Goal: Task Accomplishment & Management: Manage account settings

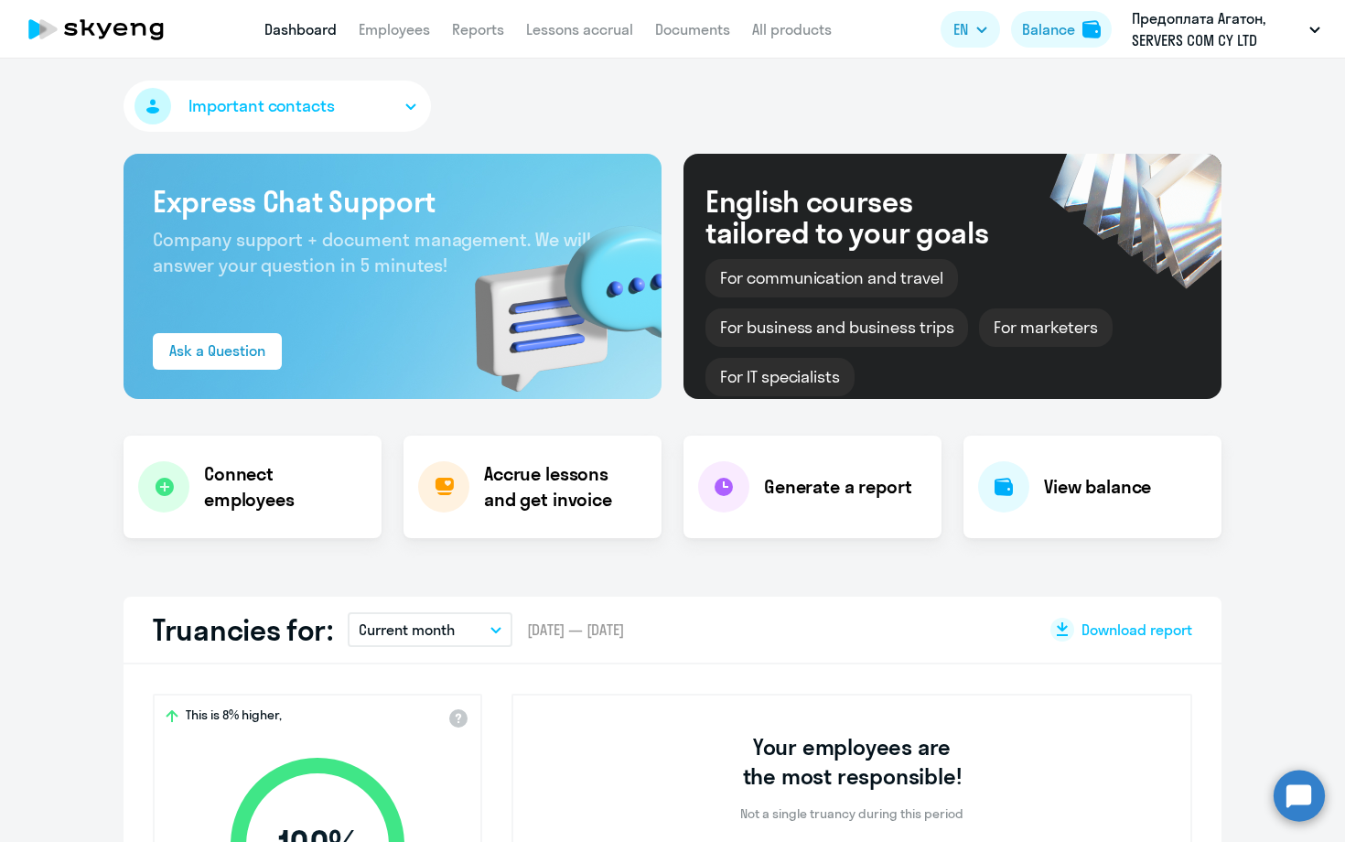
select select "30"
click at [388, 31] on link "Employees" at bounding box center [394, 29] width 71 height 18
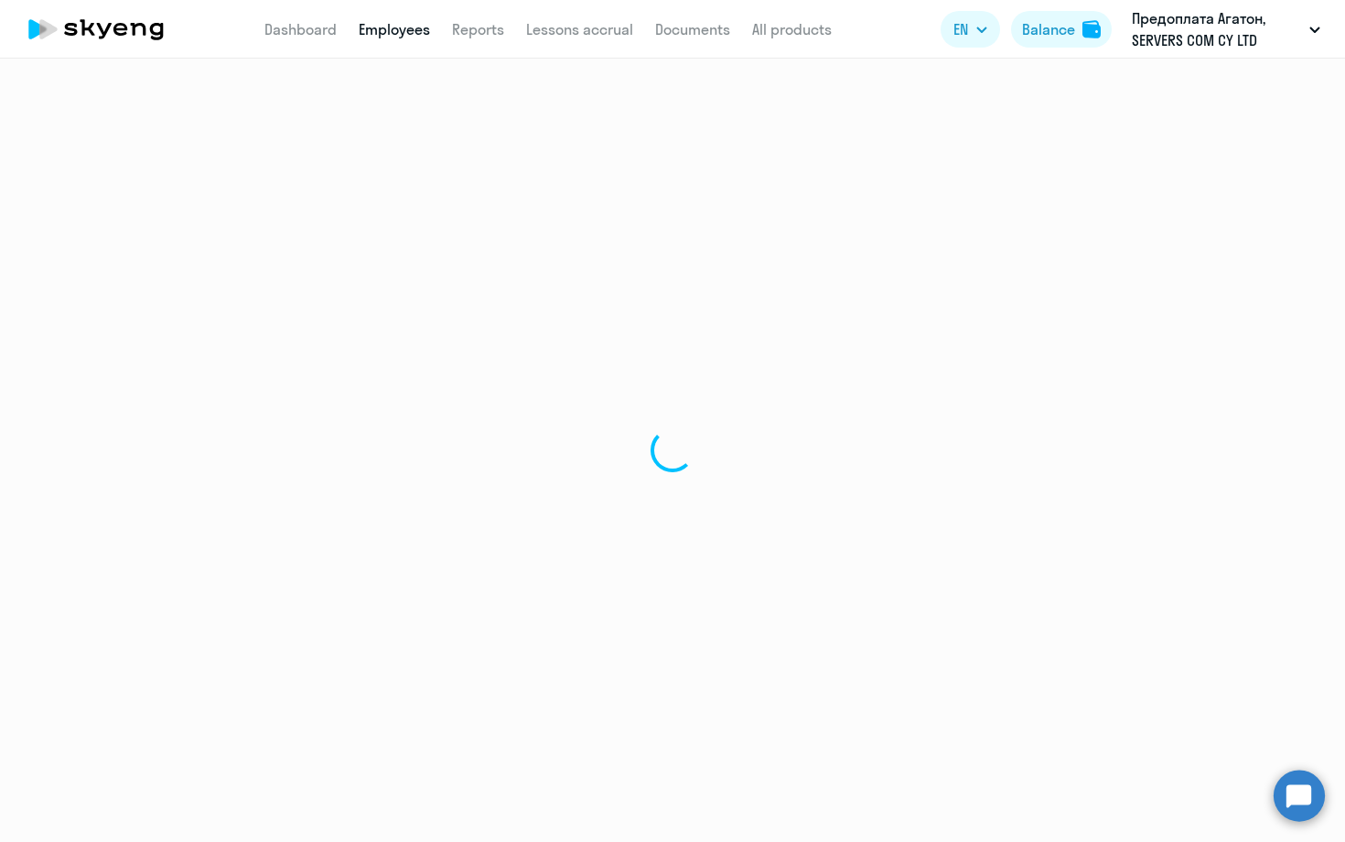
select select "30"
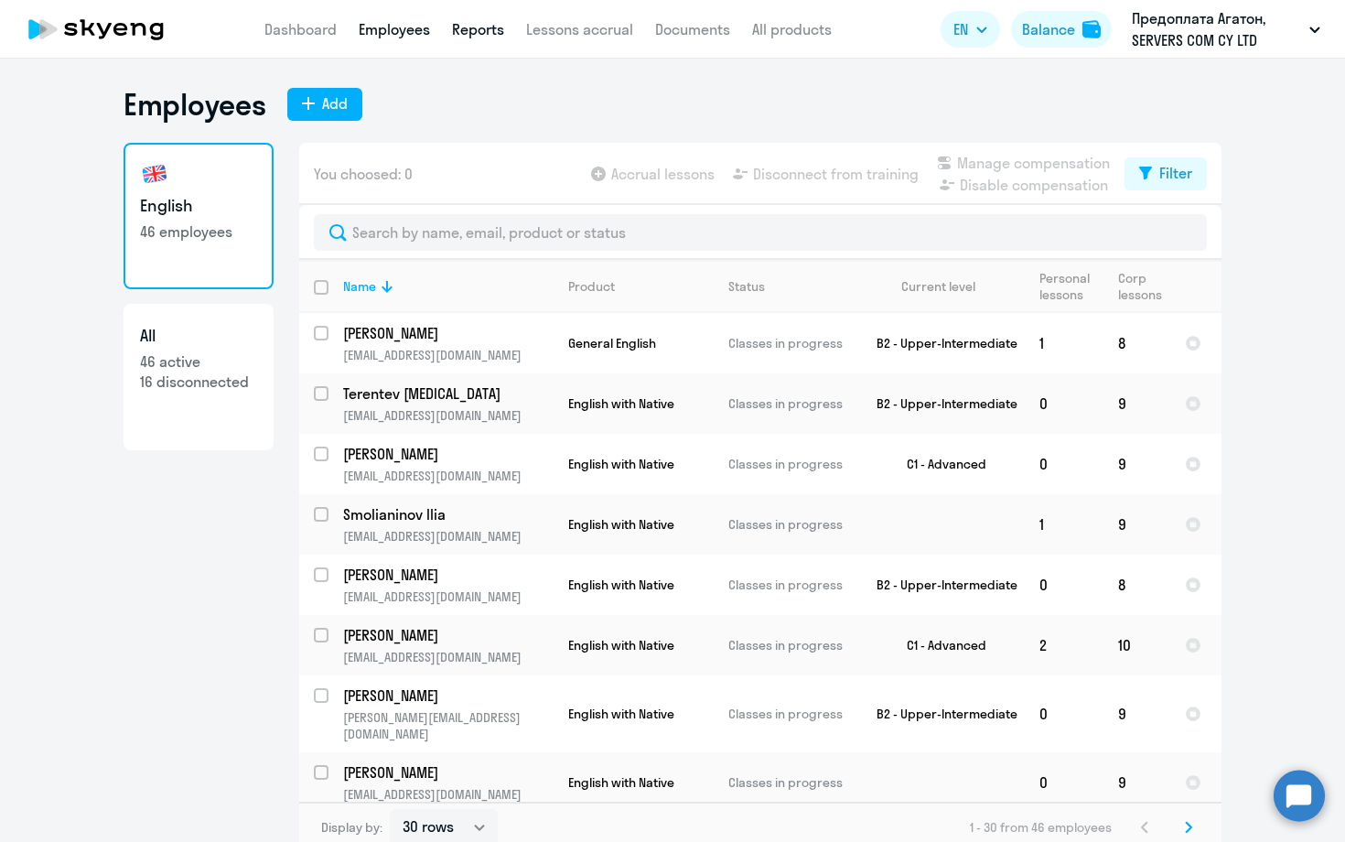
click at [464, 28] on link "Reports" at bounding box center [478, 29] width 52 height 18
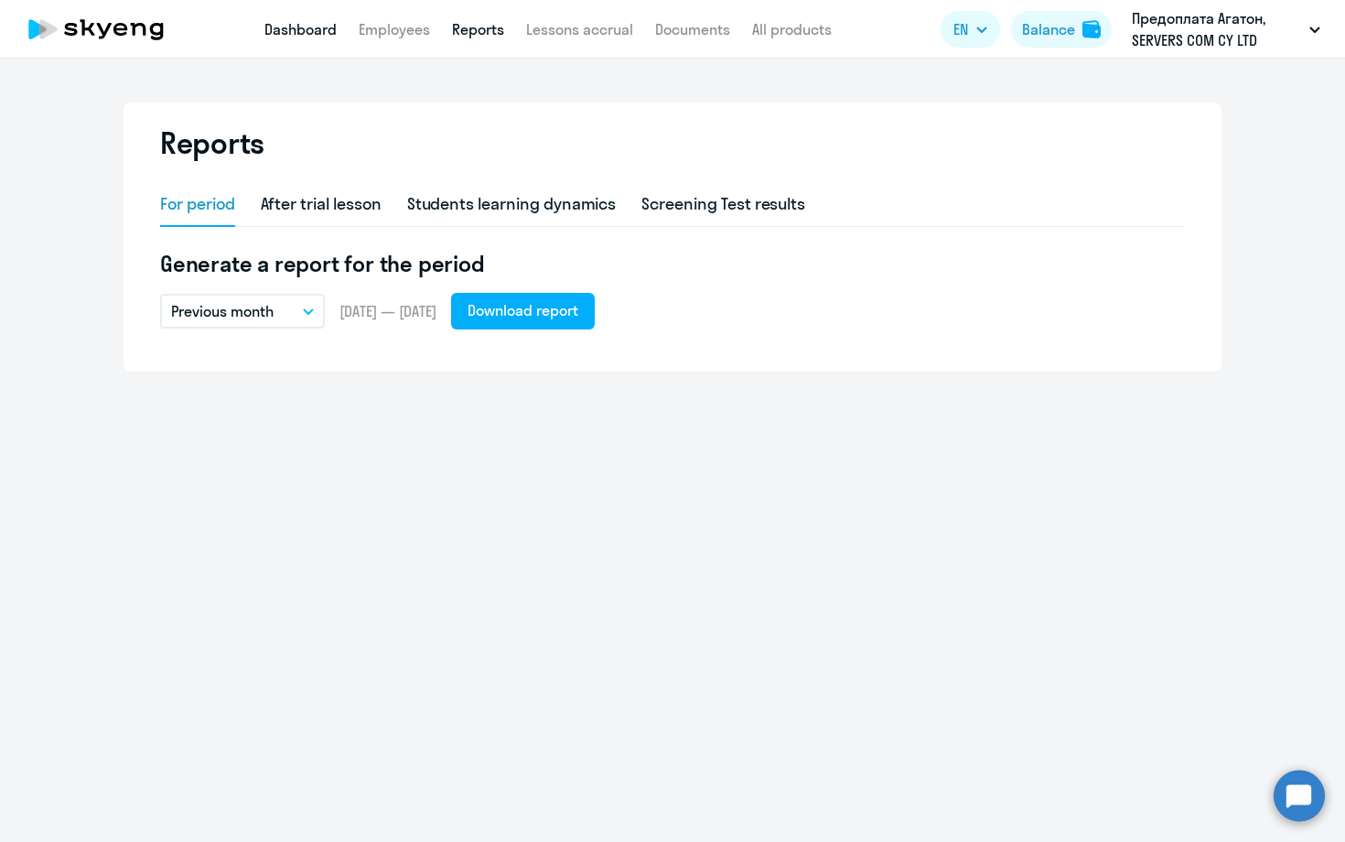
click at [310, 26] on link "Dashboard" at bounding box center [300, 29] width 72 height 18
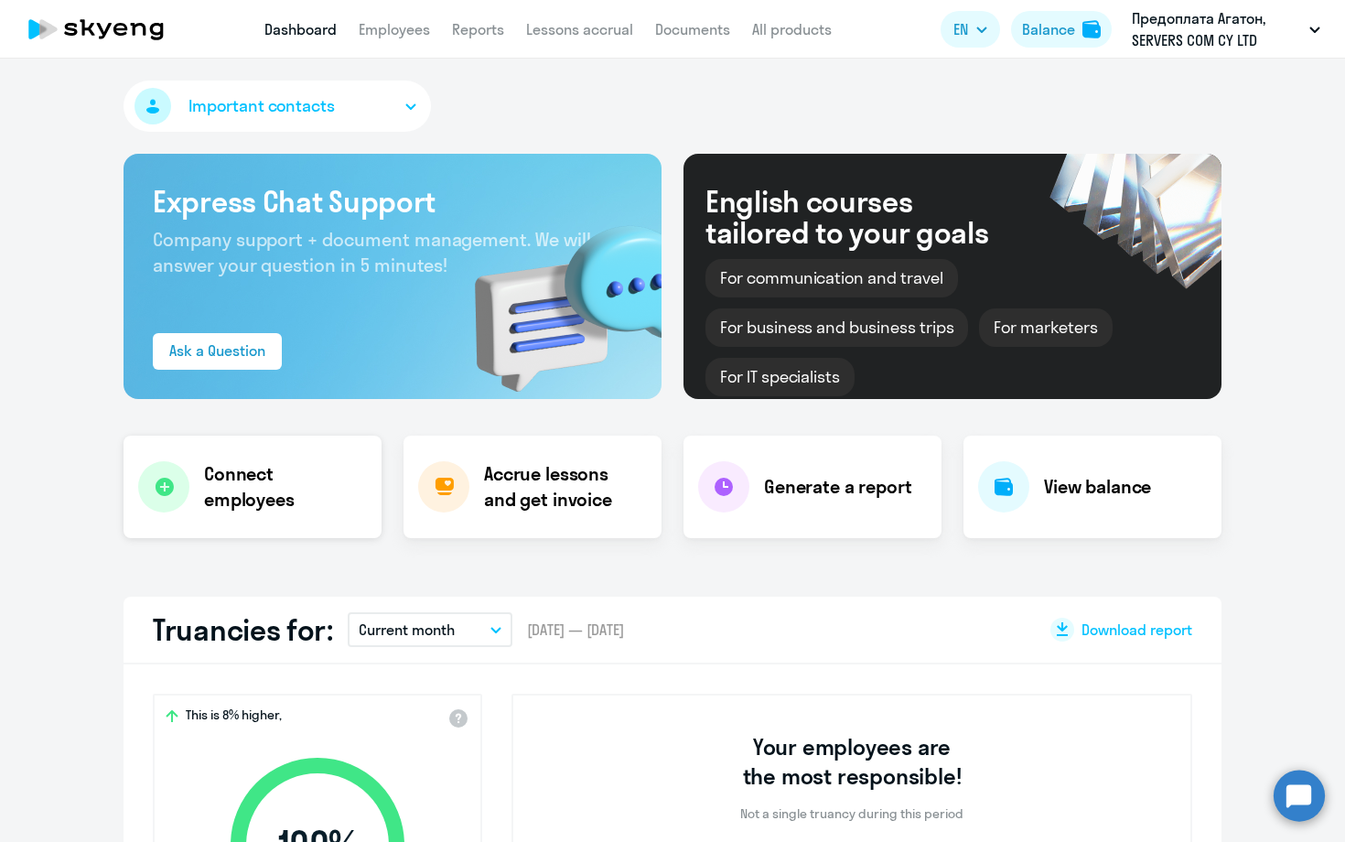
click at [310, 476] on h4 "Connect employees" at bounding box center [285, 486] width 163 height 51
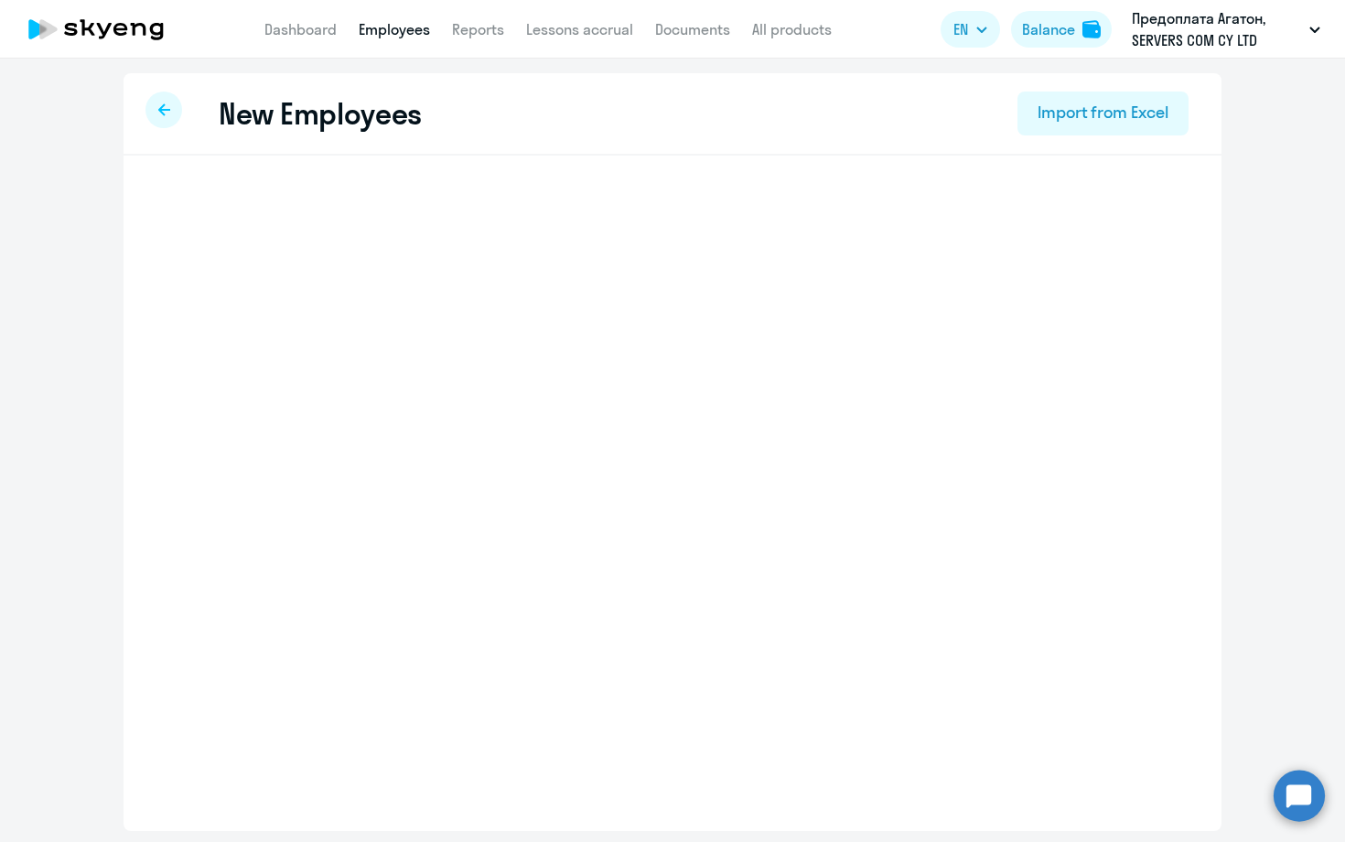
select select "english_adult_not_native_speaker"
select select "3"
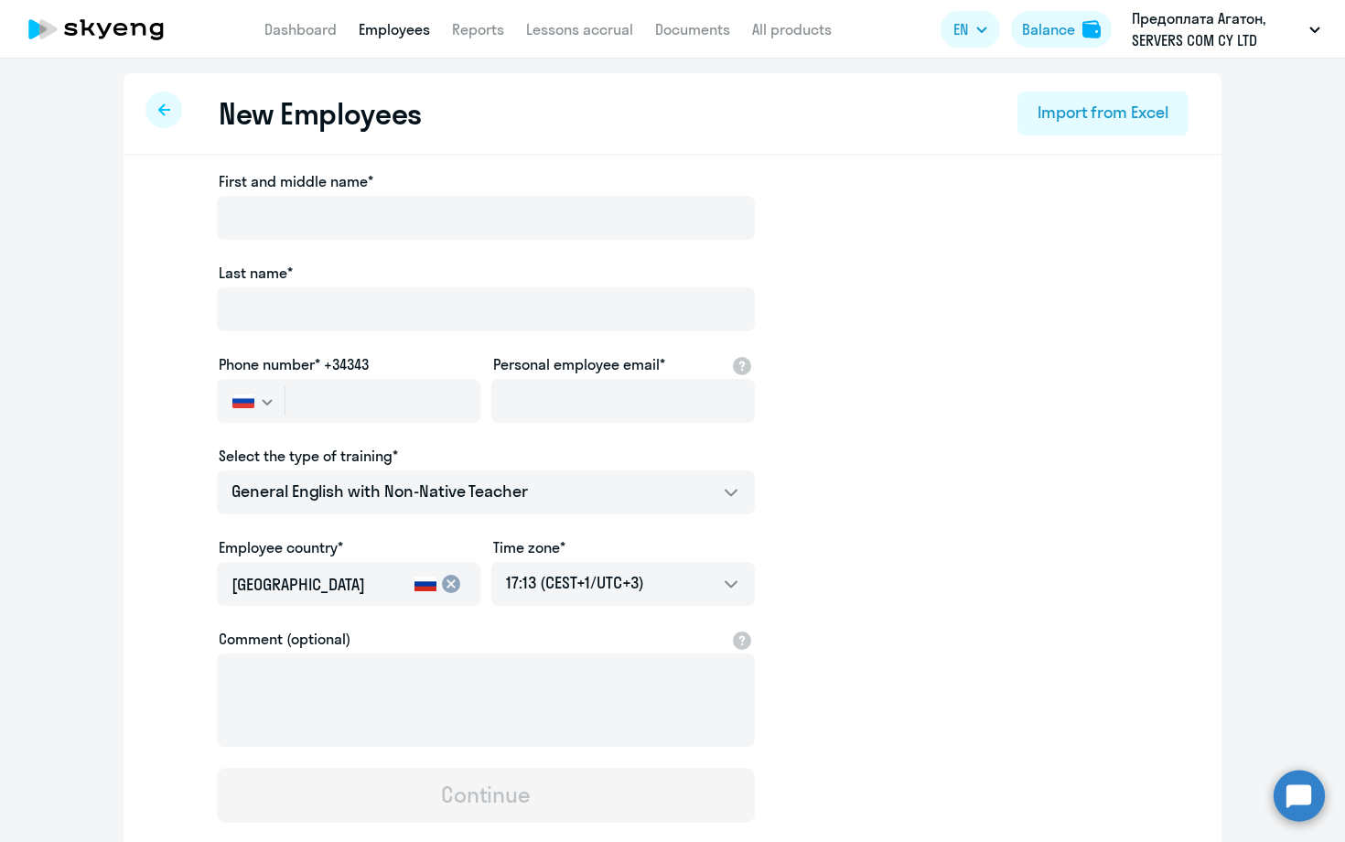
click at [170, 106] on div at bounding box center [163, 109] width 37 height 37
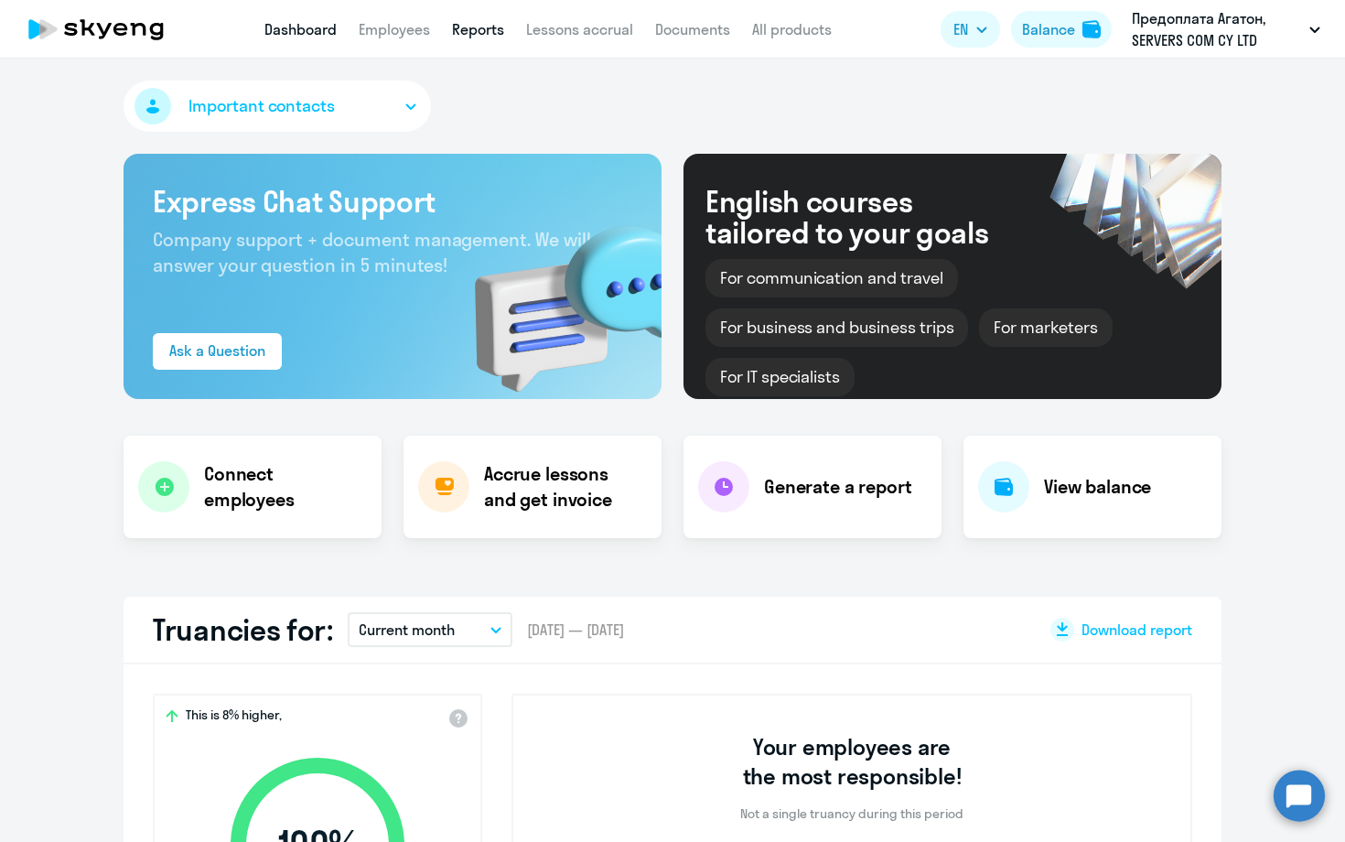
click at [481, 27] on link "Reports" at bounding box center [478, 29] width 52 height 18
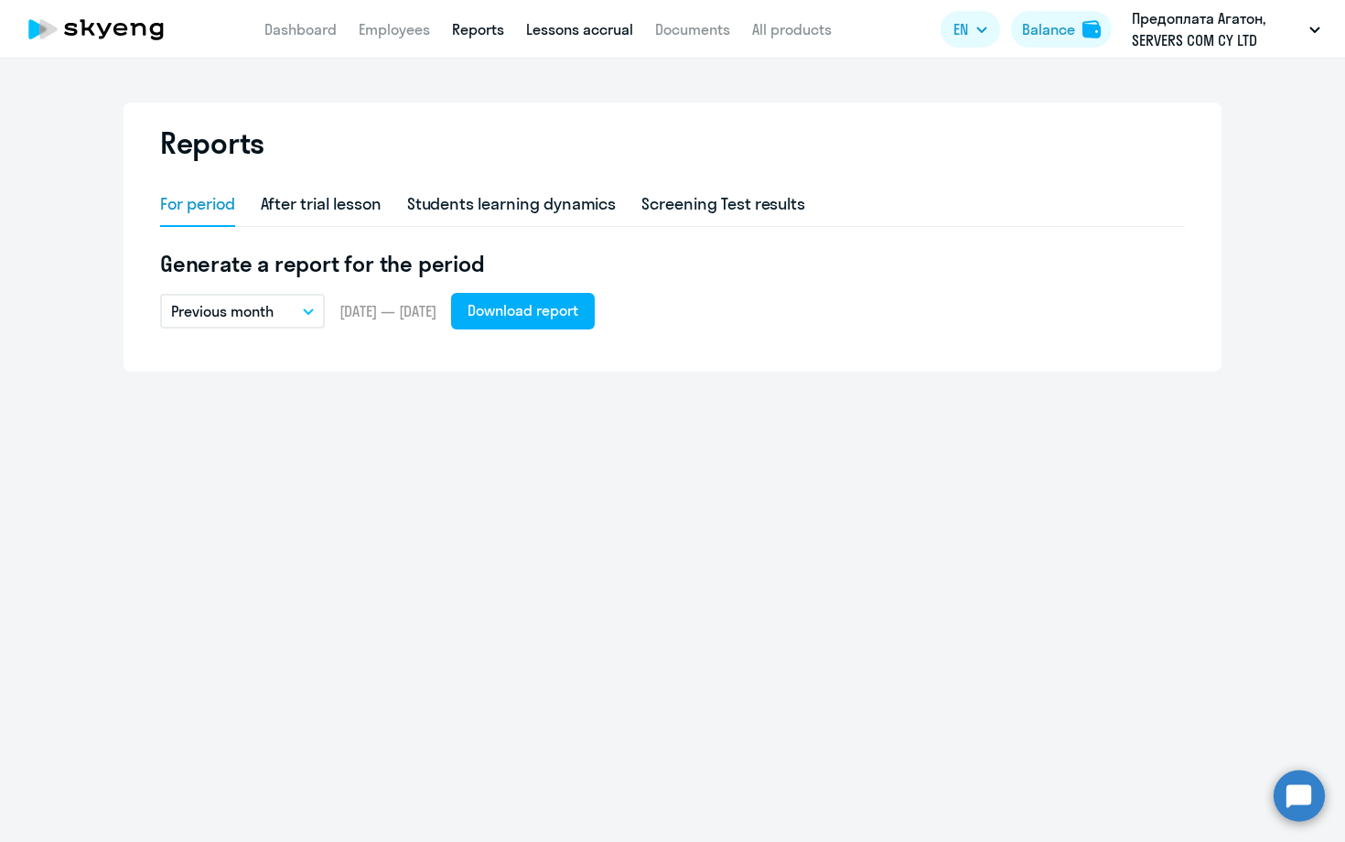
click at [602, 29] on link "Lessons accrual" at bounding box center [579, 29] width 107 height 18
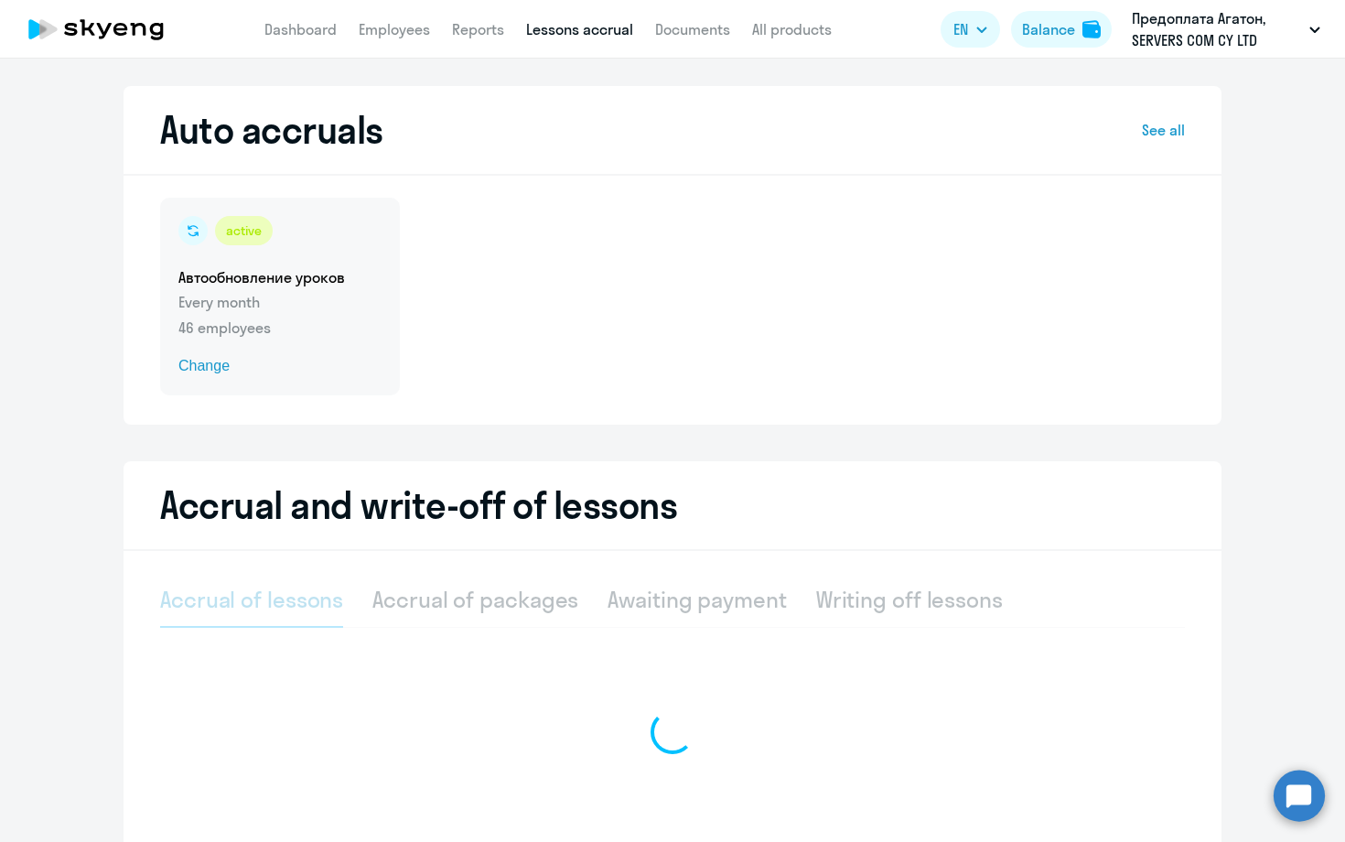
select select "10"
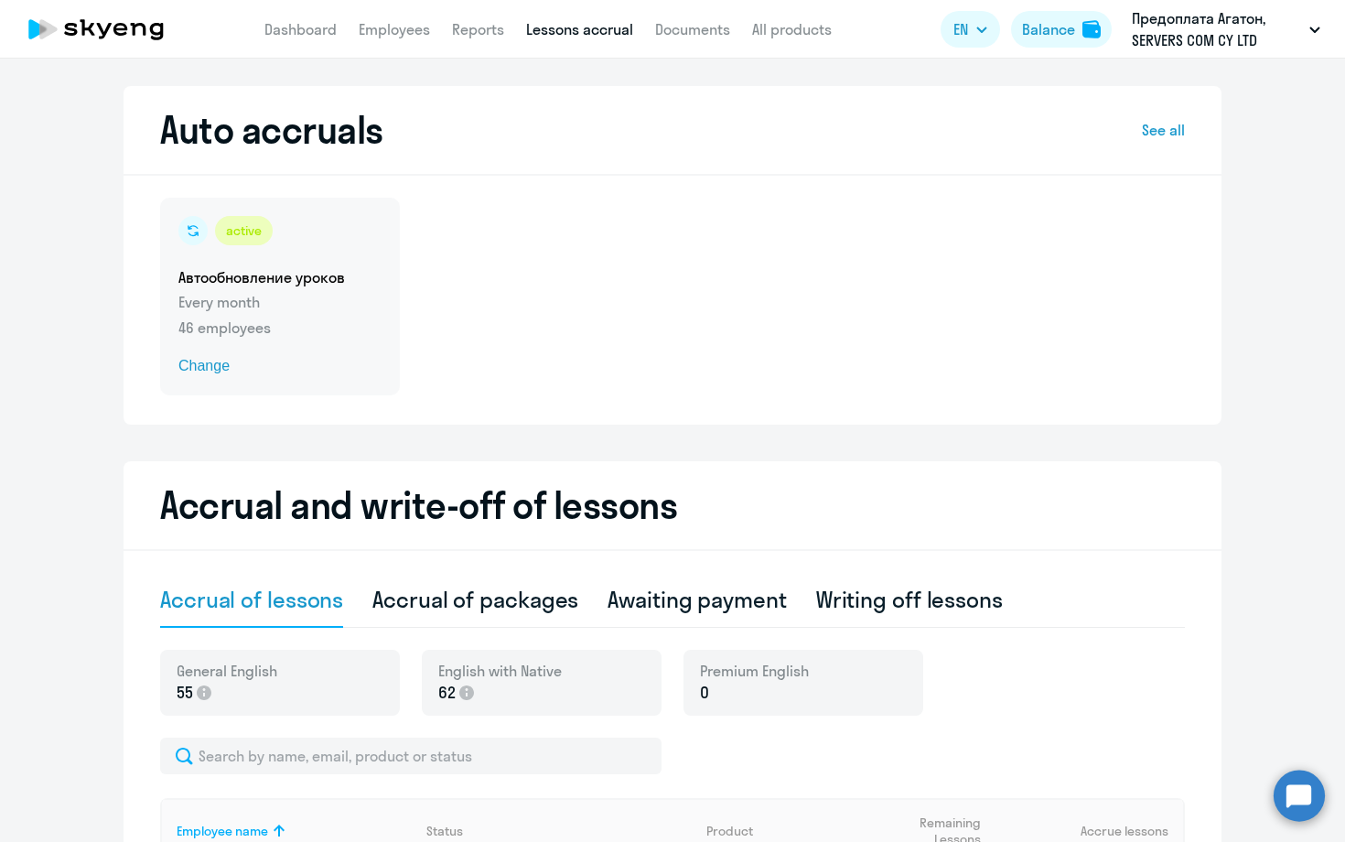
click at [276, 287] on div "active Автообновление уроков Every month 46 employees Change" at bounding box center [280, 297] width 240 height 198
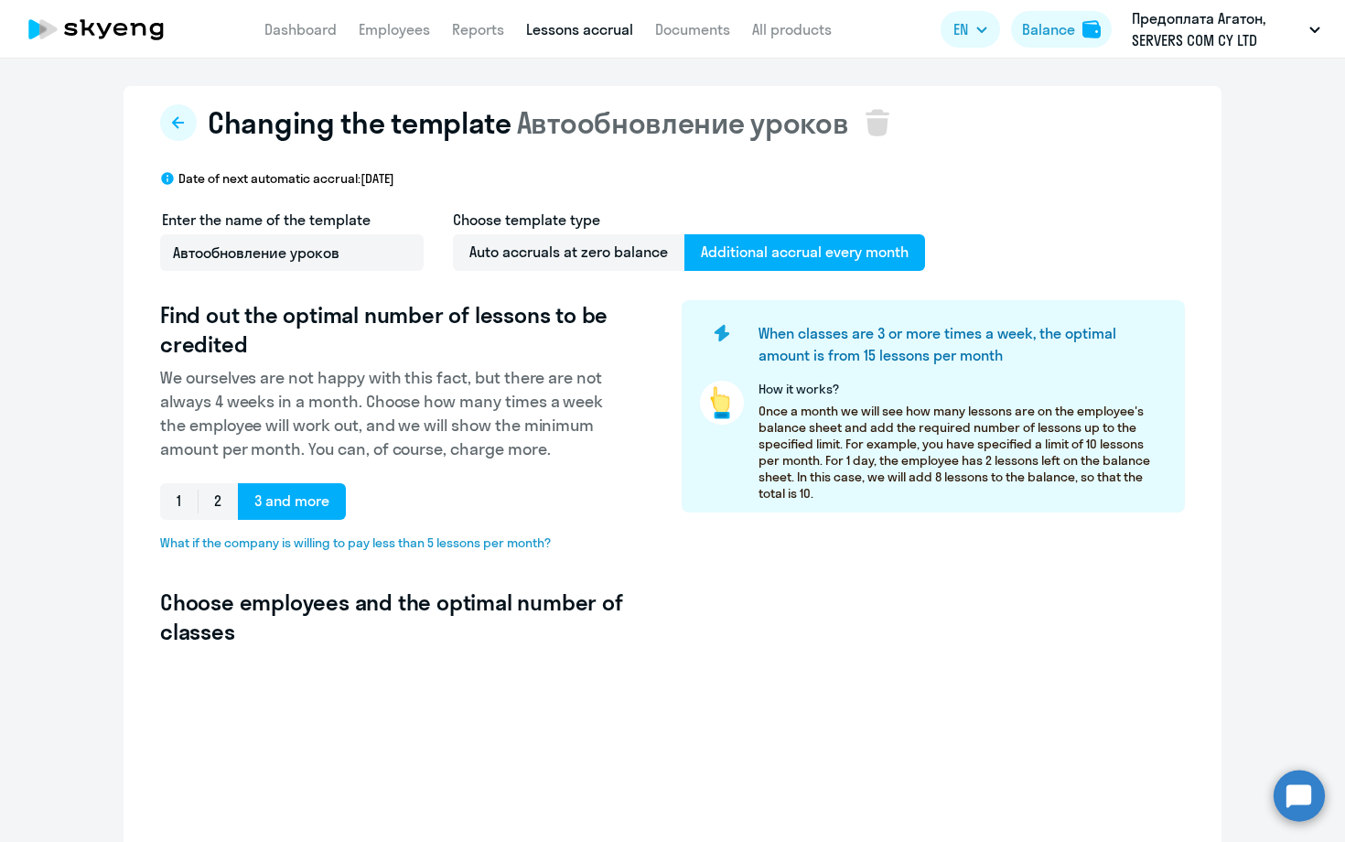
select select "10"
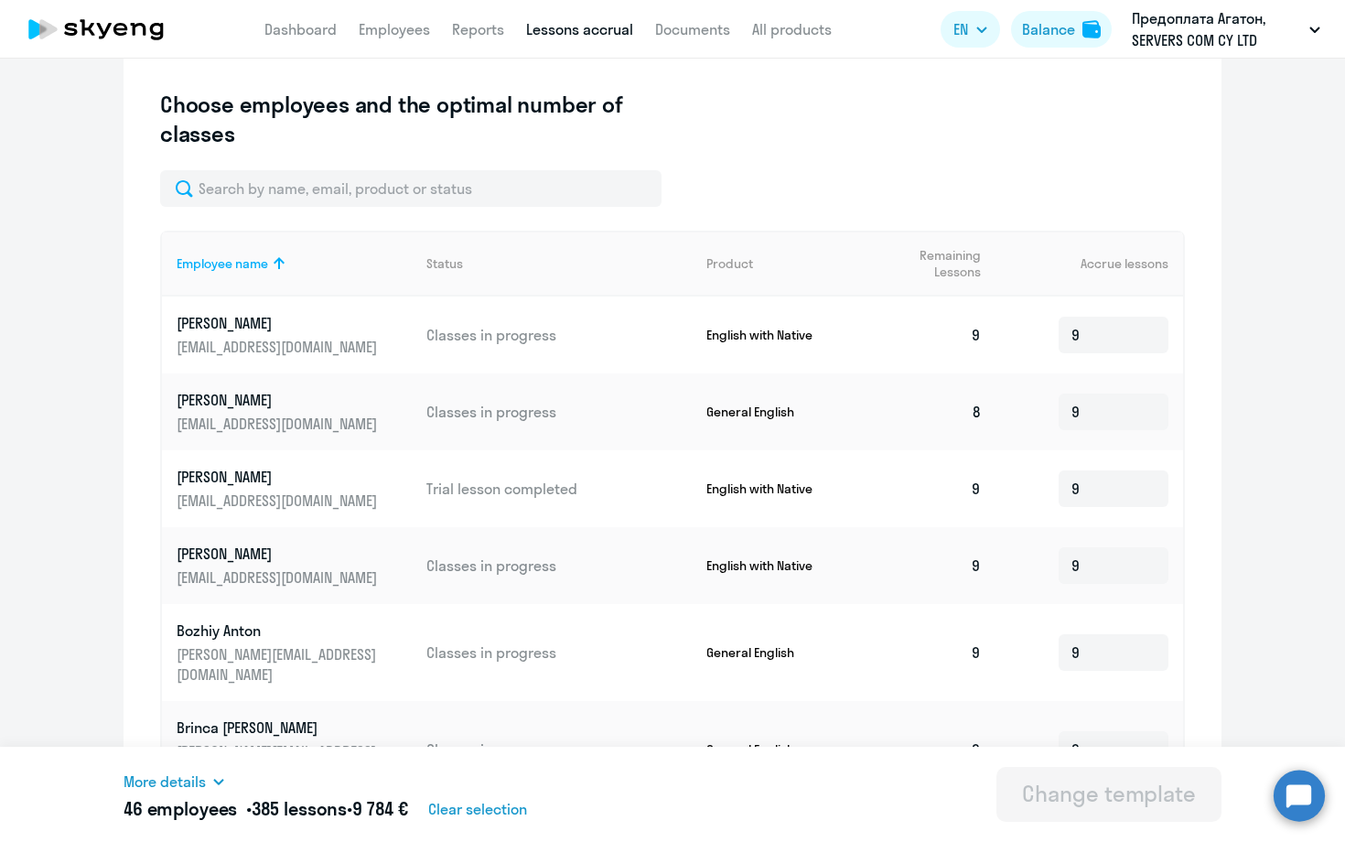
scroll to position [503, 0]
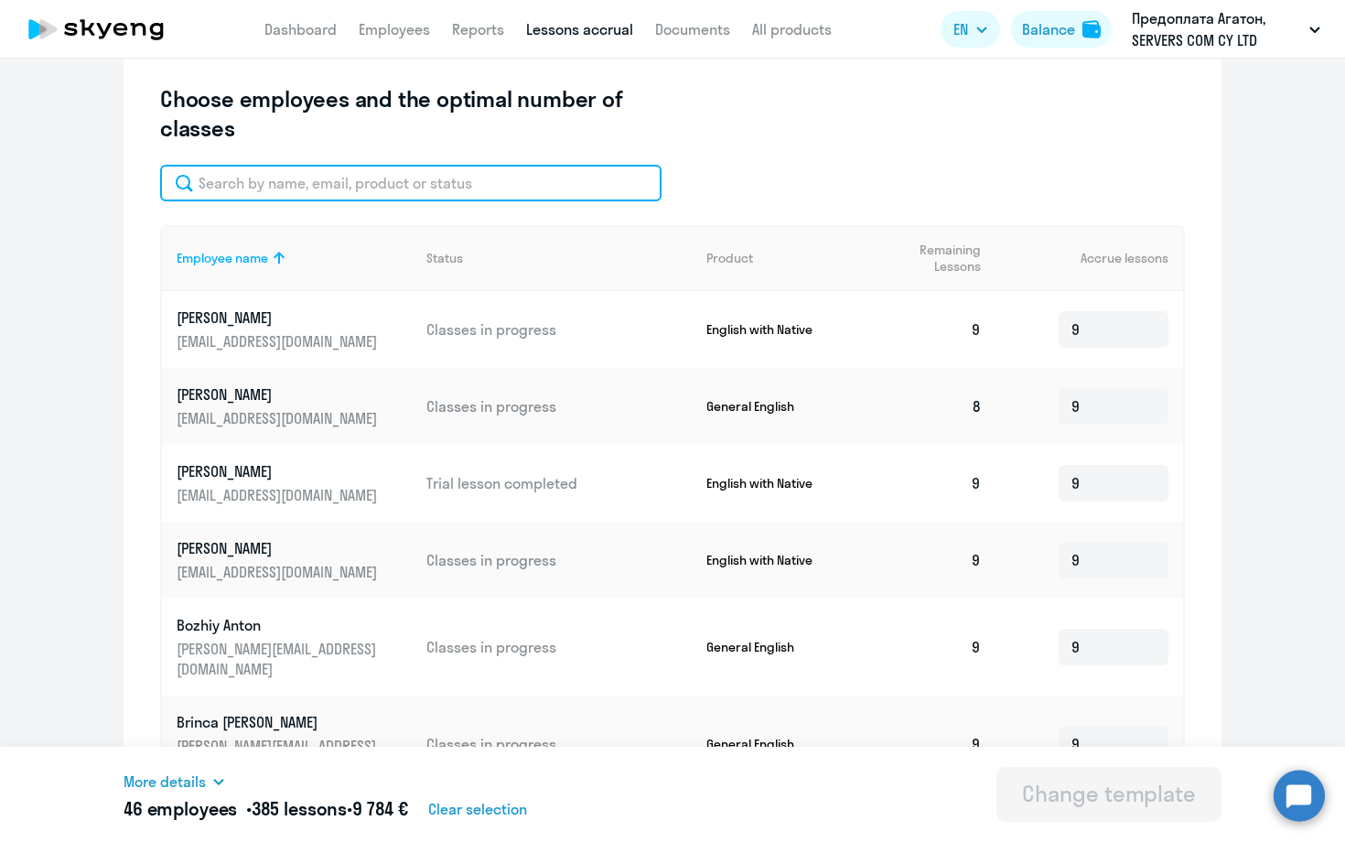
click at [392, 178] on input "text" at bounding box center [410, 183] width 501 height 37
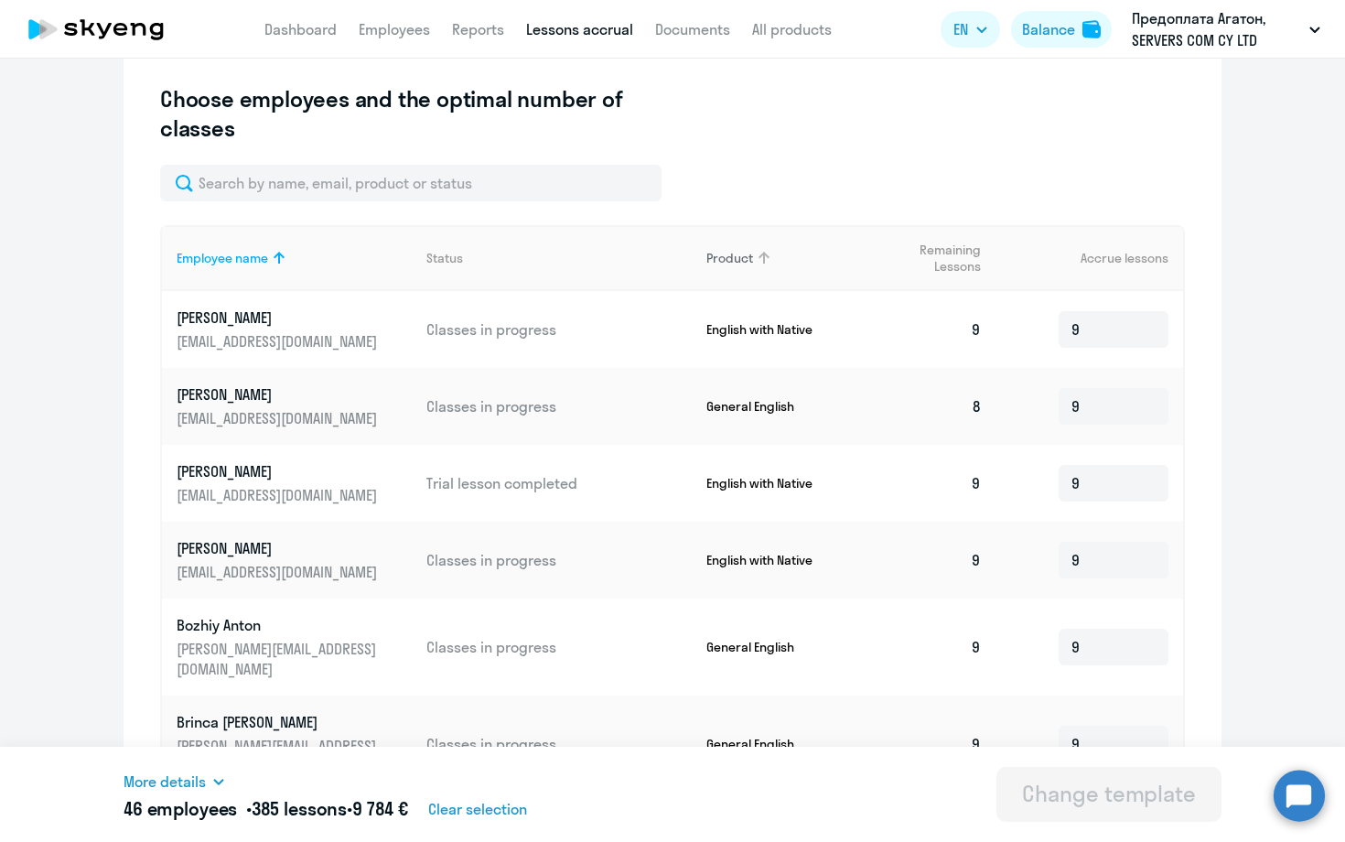
click at [737, 260] on div "Product" at bounding box center [729, 258] width 47 height 16
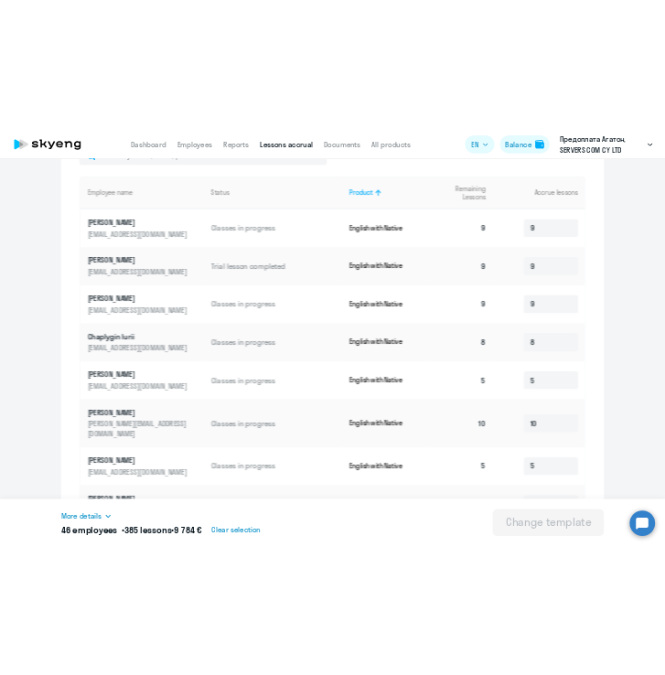
scroll to position [629, 0]
